Goal: Task Accomplishment & Management: Manage account settings

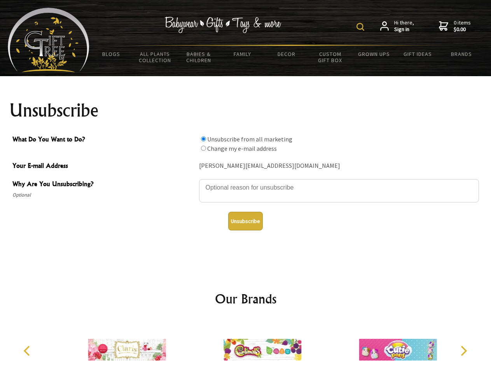
click at [361, 27] on img at bounding box center [360, 27] width 8 height 8
click at [245, 182] on textarea "Why Are You Unsubscribing?" at bounding box center [339, 190] width 280 height 23
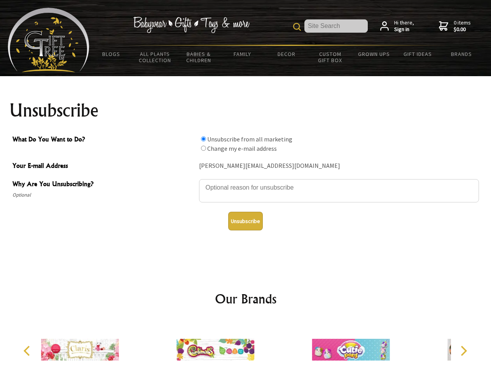
click at [203, 139] on input "What Do You Want to Do?" at bounding box center [203, 138] width 5 height 5
click at [203, 148] on input "What Do You Want to Do?" at bounding box center [203, 148] width 5 height 5
radio input "true"
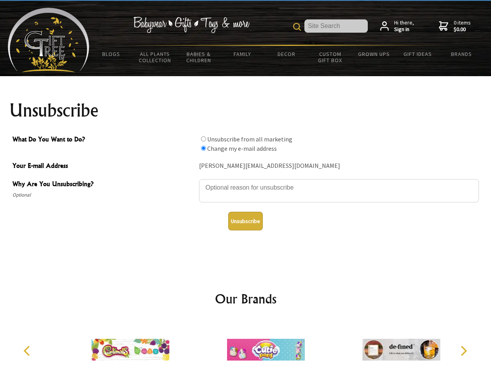
click at [245, 221] on button "Unsubscribe" at bounding box center [245, 221] width 35 height 19
click at [245, 346] on img at bounding box center [266, 349] width 78 height 58
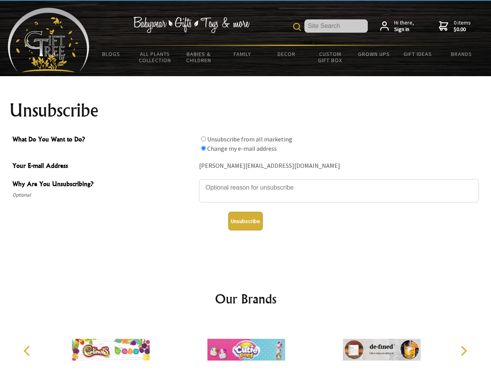
click at [28, 351] on icon "Previous" at bounding box center [28, 351] width 10 height 10
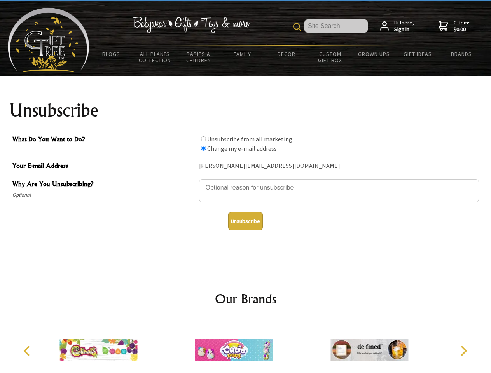
click at [463, 351] on icon "Next" at bounding box center [463, 351] width 10 height 10
